Goal: Find specific page/section: Find specific page/section

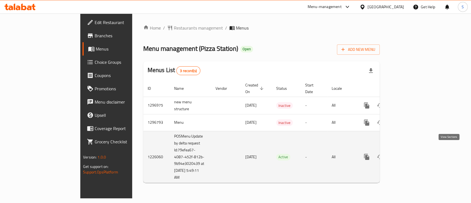
click at [410, 154] on icon "enhanced table" at bounding box center [406, 157] width 7 height 7
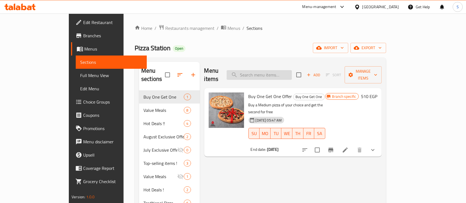
click at [272, 74] on input "search" at bounding box center [258, 75] width 65 height 10
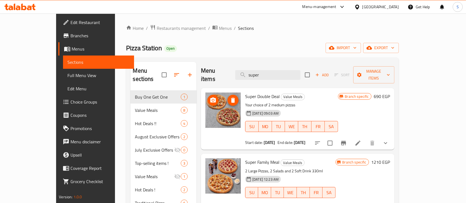
type input "super"
click at [157, 31] on span "Restaurants management" at bounding box center [181, 28] width 49 height 7
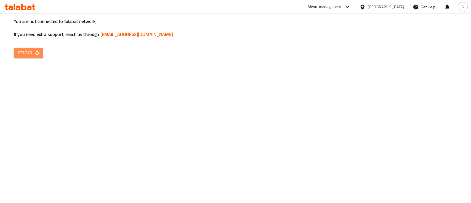
click at [36, 57] on button "Reload" at bounding box center [28, 53] width 29 height 10
click at [31, 50] on span "Reload" at bounding box center [28, 52] width 20 height 7
click at [26, 52] on span "Reload" at bounding box center [28, 52] width 20 height 7
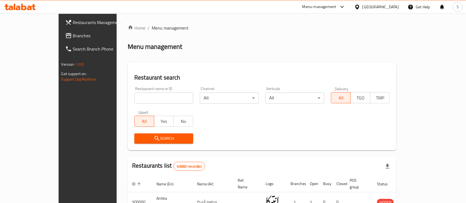
click at [139, 96] on input "search" at bounding box center [163, 97] width 59 height 11
type input "pizza station"
click at [134, 134] on button "Search" at bounding box center [163, 138] width 59 height 10
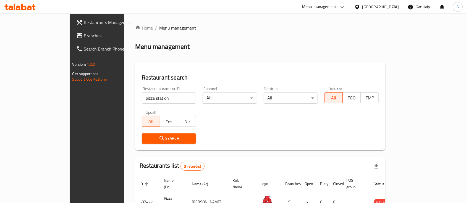
scroll to position [71, 0]
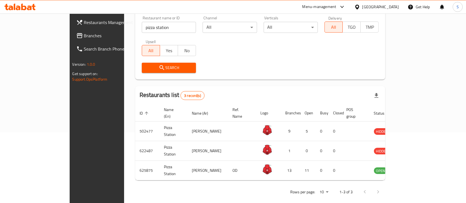
click at [142, 27] on input "pizza station" at bounding box center [169, 27] width 54 height 11
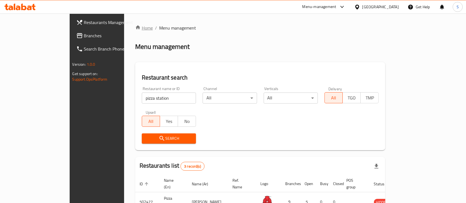
click at [135, 26] on link "Home" at bounding box center [144, 28] width 18 height 7
